Goal: Complete application form

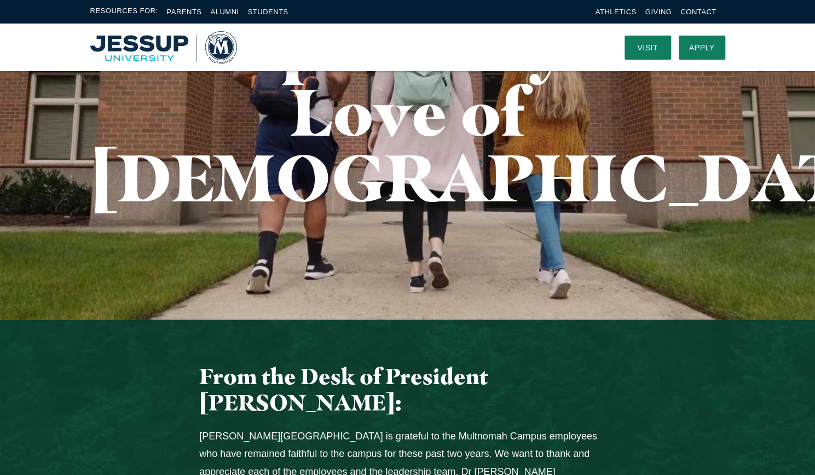
scroll to position [136, 0]
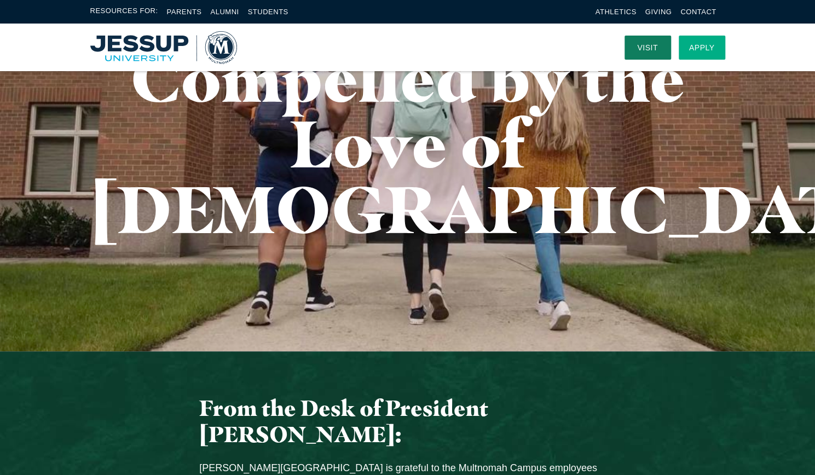
click at [702, 53] on link "Apply" at bounding box center [702, 48] width 47 height 24
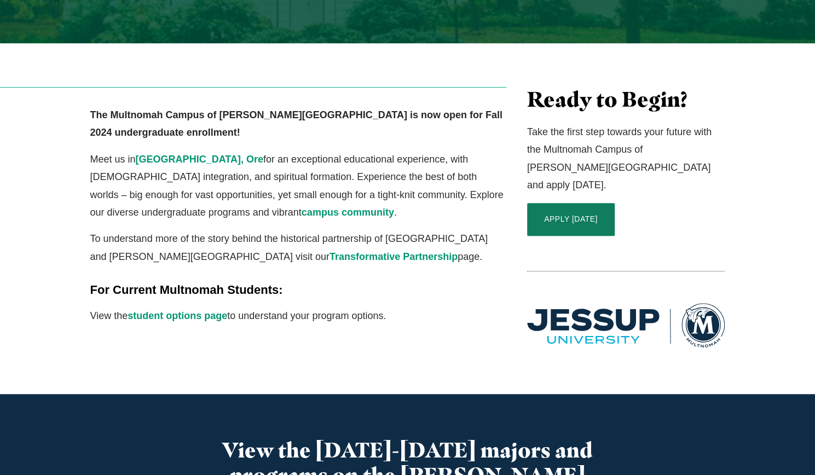
scroll to position [332, 0]
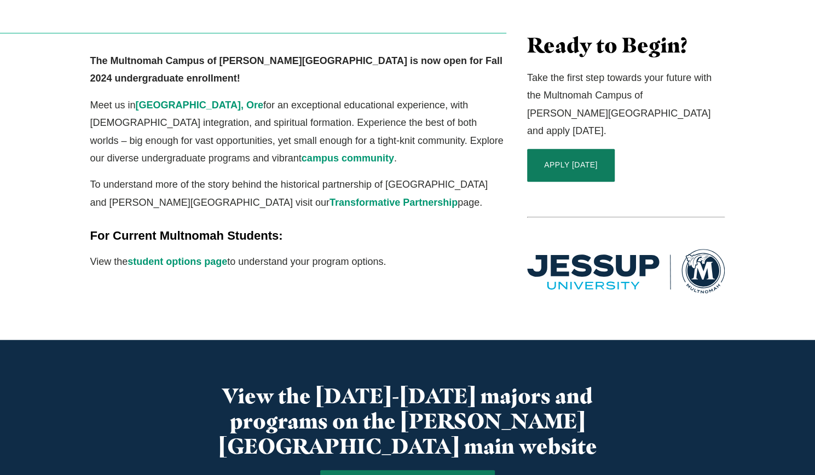
click at [565, 123] on div "Ready to Begin? Take the first step towards your future with the Multnomah Camp…" at bounding box center [626, 164] width 218 height 263
click at [561, 149] on link "APPLY TODAY" at bounding box center [571, 165] width 88 height 33
